Goal: Information Seeking & Learning: Learn about a topic

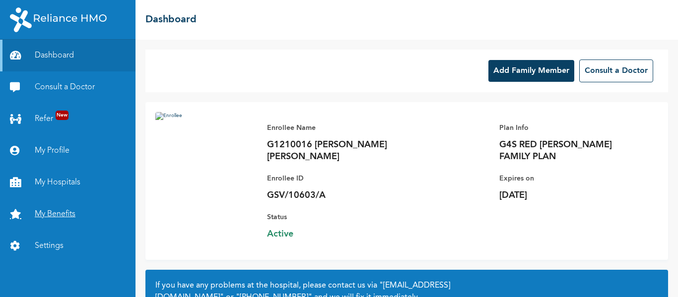
click at [55, 210] on link "My Benefits" at bounding box center [67, 214] width 135 height 32
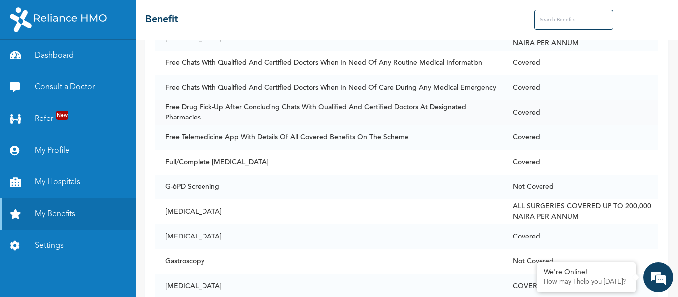
scroll to position [2455, 0]
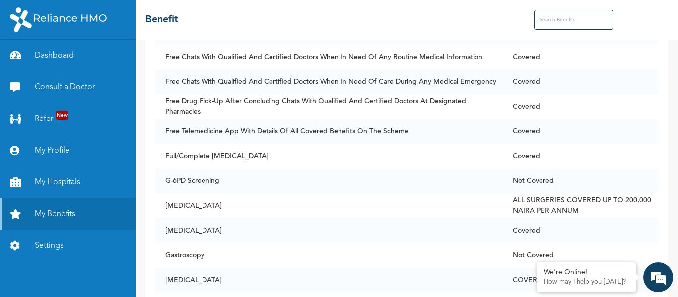
click at [564, 24] on input "text" at bounding box center [573, 20] width 79 height 20
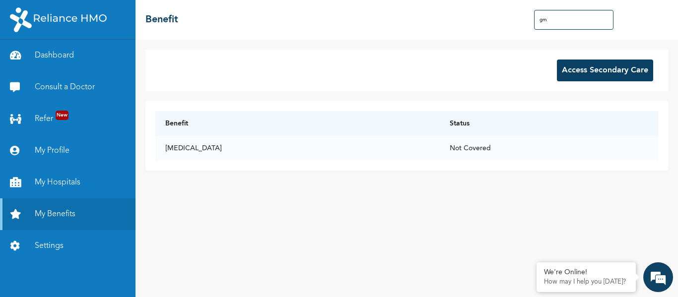
scroll to position [0, 0]
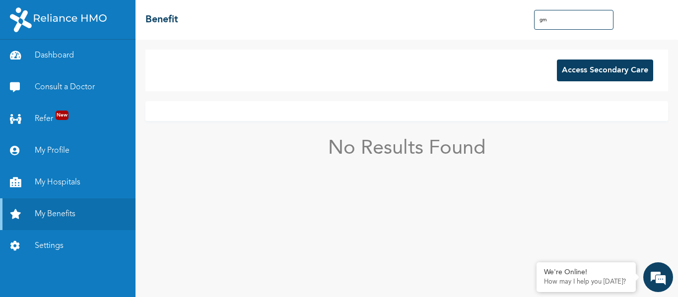
type input "g"
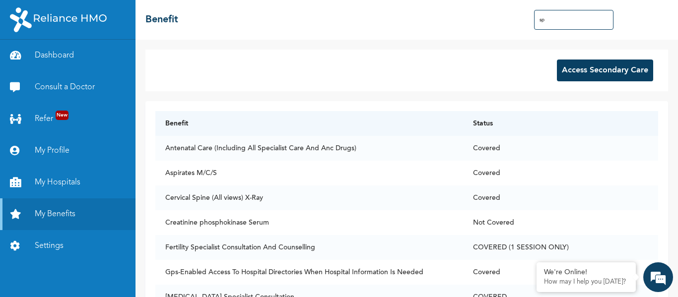
type input "s"
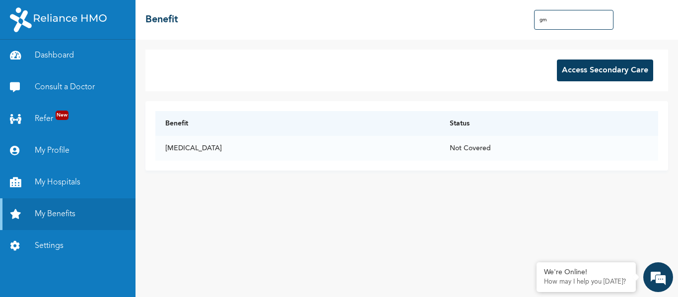
type input "g"
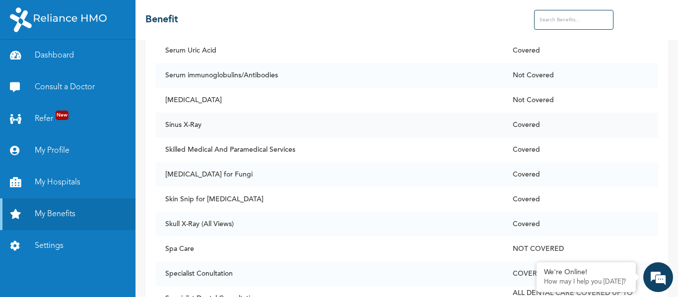
scroll to position [6492, 0]
